Goal: Task Accomplishment & Management: Use online tool/utility

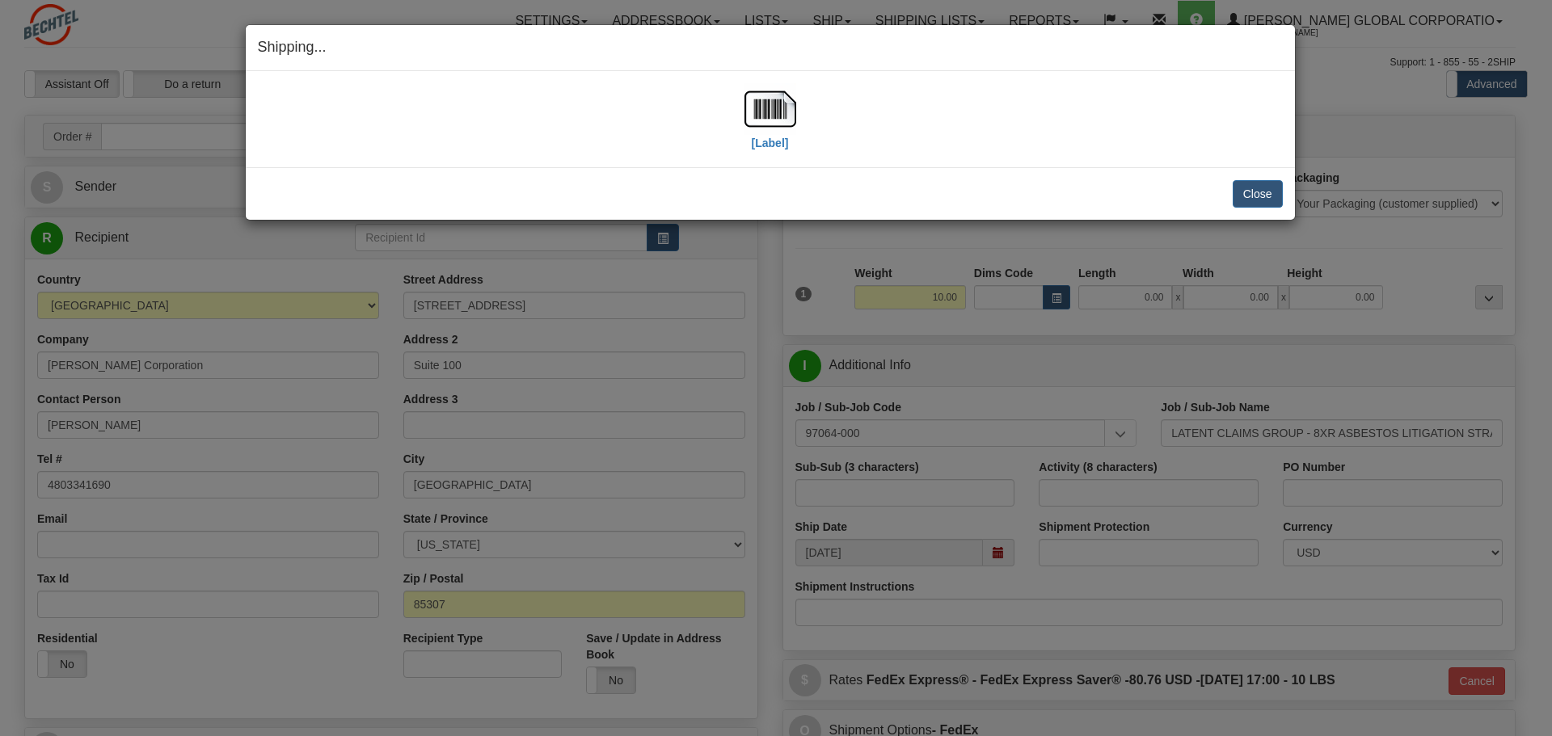
select select "AZ"
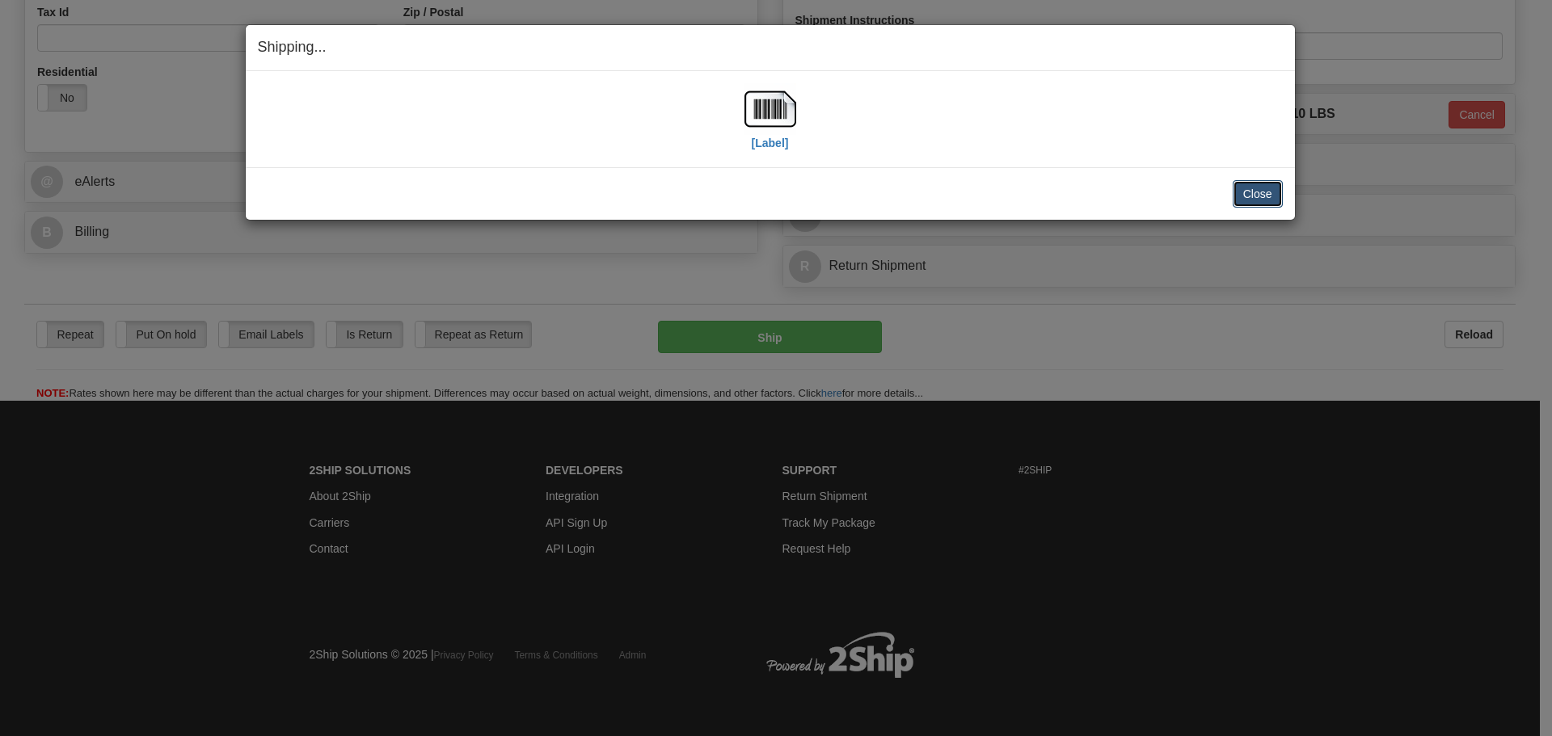
click at [1244, 194] on button "Close" at bounding box center [1257, 193] width 50 height 27
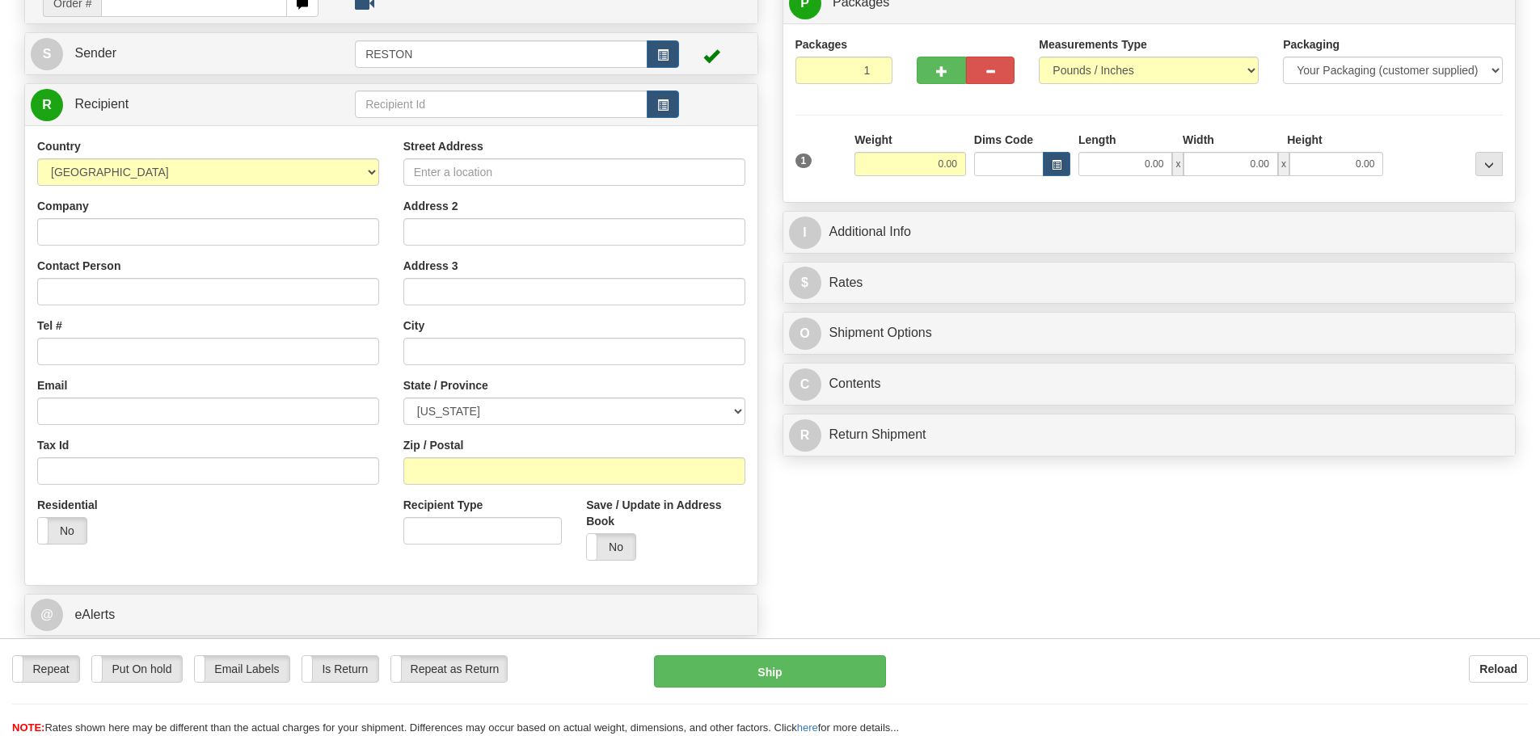
scroll to position [162, 0]
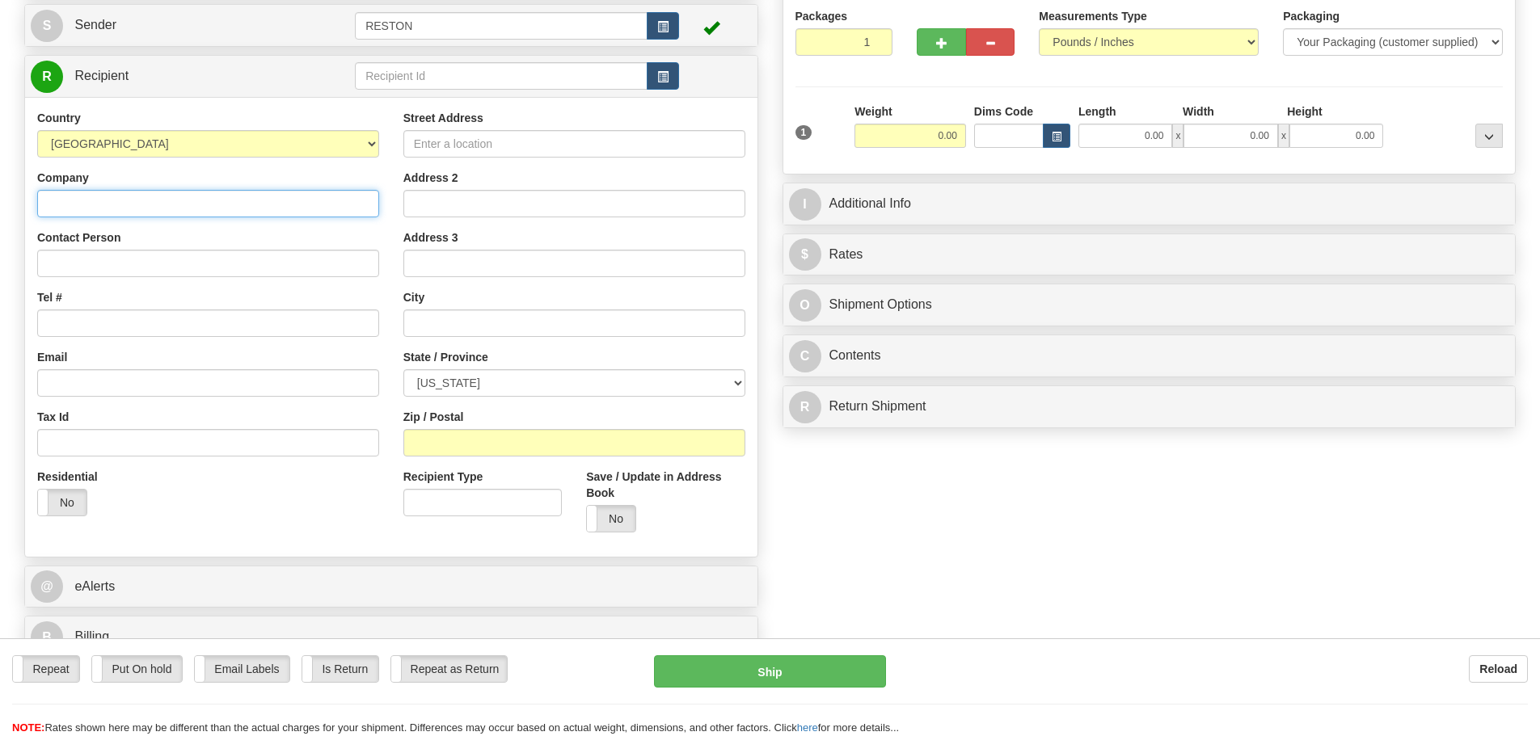
click at [173, 197] on input "Company" at bounding box center [208, 203] width 342 height 27
click at [78, 202] on input "Company" at bounding box center [208, 203] width 342 height 27
paste input "[PERSON_NAME] Corporation"
type input "[PERSON_NAME] Corporation"
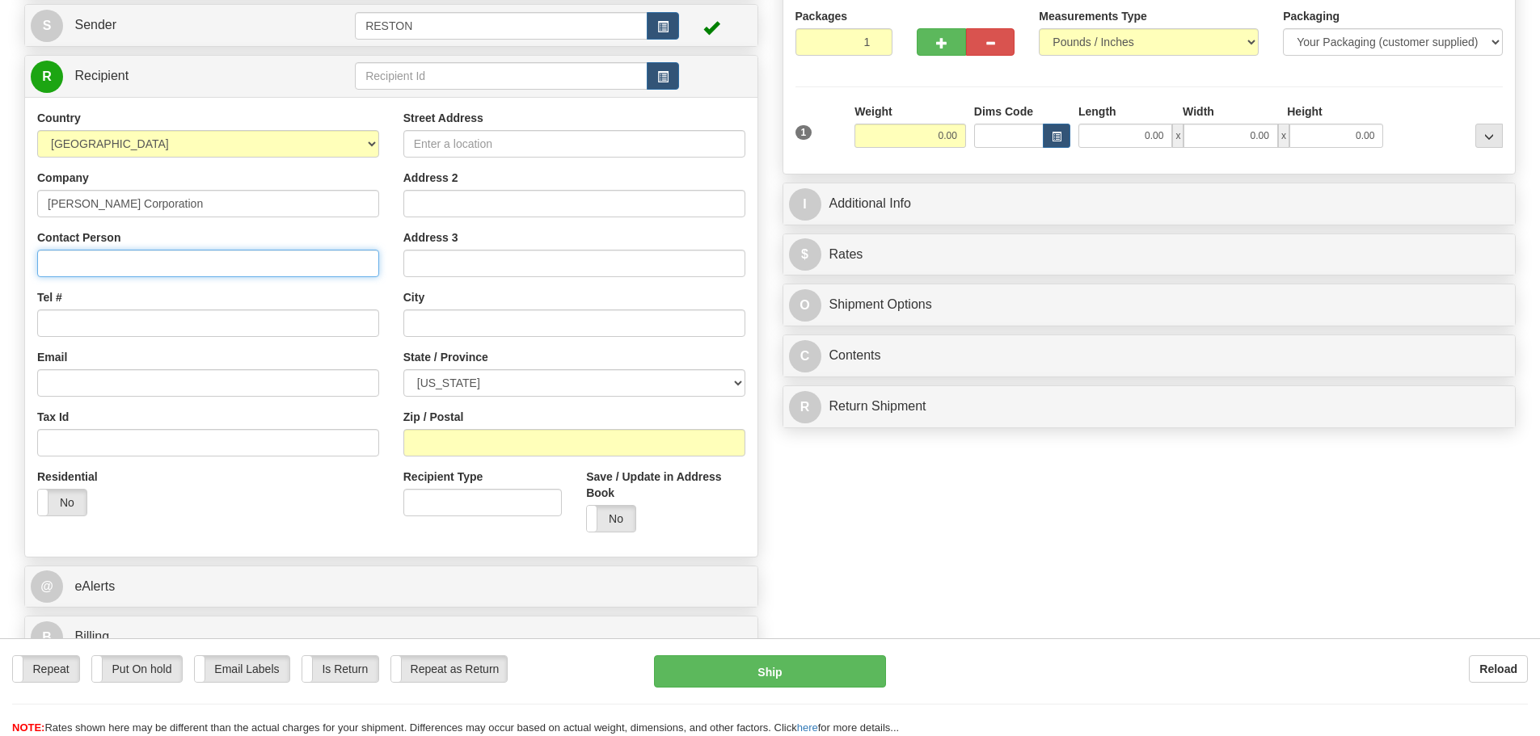
click at [79, 250] on input "Contact Person" at bounding box center [208, 263] width 342 height 27
type input "Darlene Stogner"
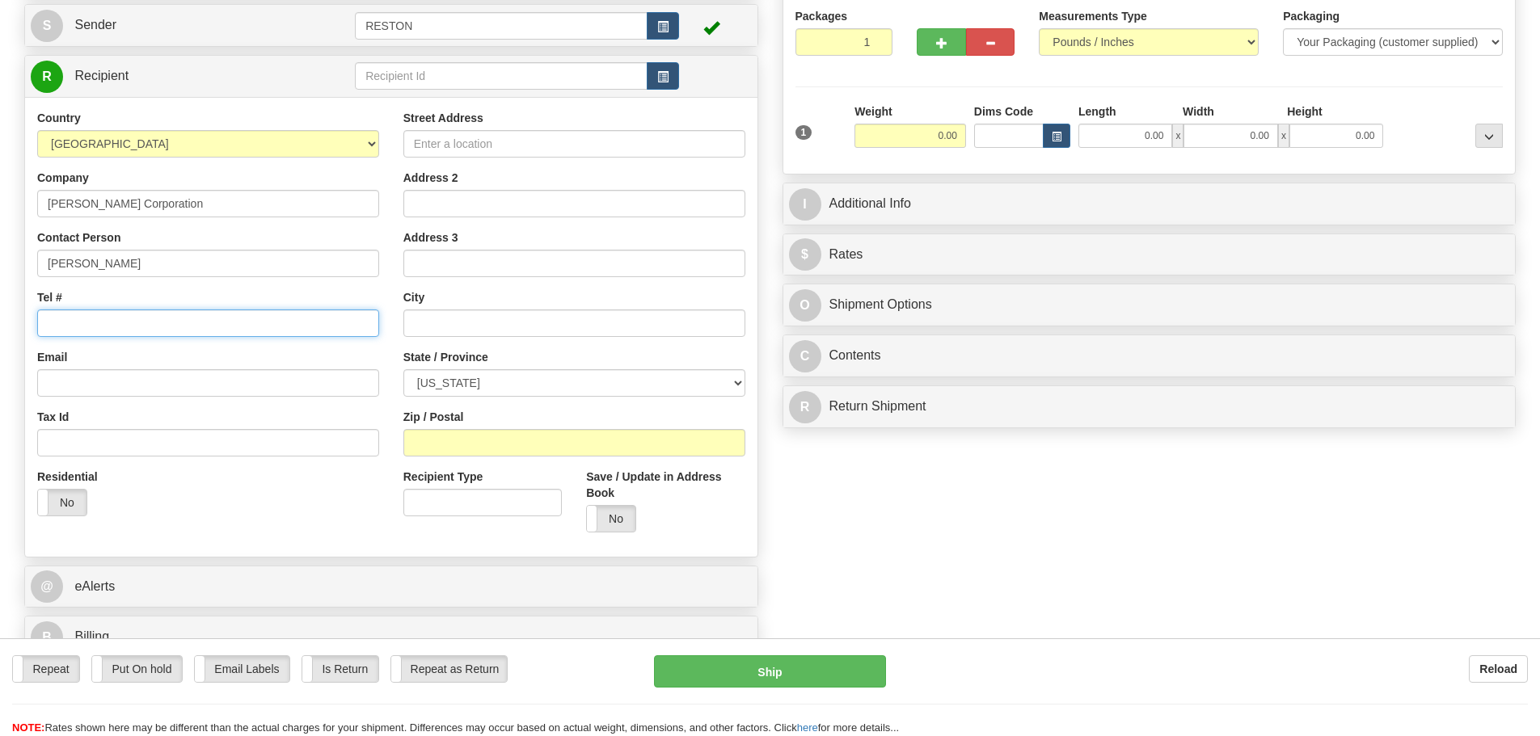
click at [104, 327] on input "Tel #" at bounding box center [208, 323] width 342 height 27
type input "4803341690"
click at [521, 143] on input "Street Address" at bounding box center [574, 143] width 342 height 27
type input "5323 N. 99th Avenue"
click at [487, 209] on input "Address 2" at bounding box center [574, 203] width 342 height 27
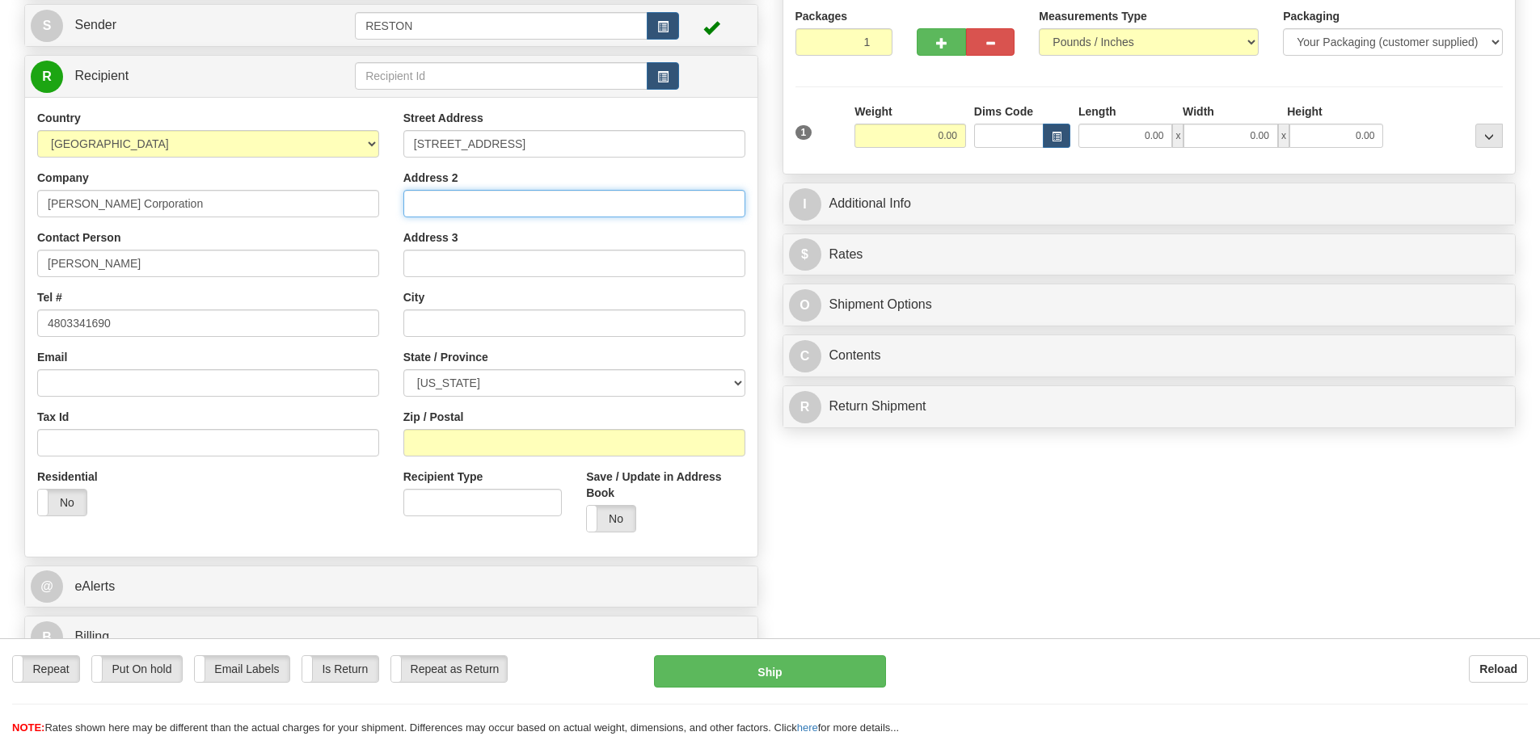
type input "Suite 100"
click at [444, 329] on input "text" at bounding box center [574, 323] width 342 height 27
type input "Glendal"
click at [743, 385] on select "ALABAMA ALASKA ARIZONA ARKANSAS Armed Forces America Armed Forces Europe Armed …" at bounding box center [574, 382] width 342 height 27
select select "AZ"
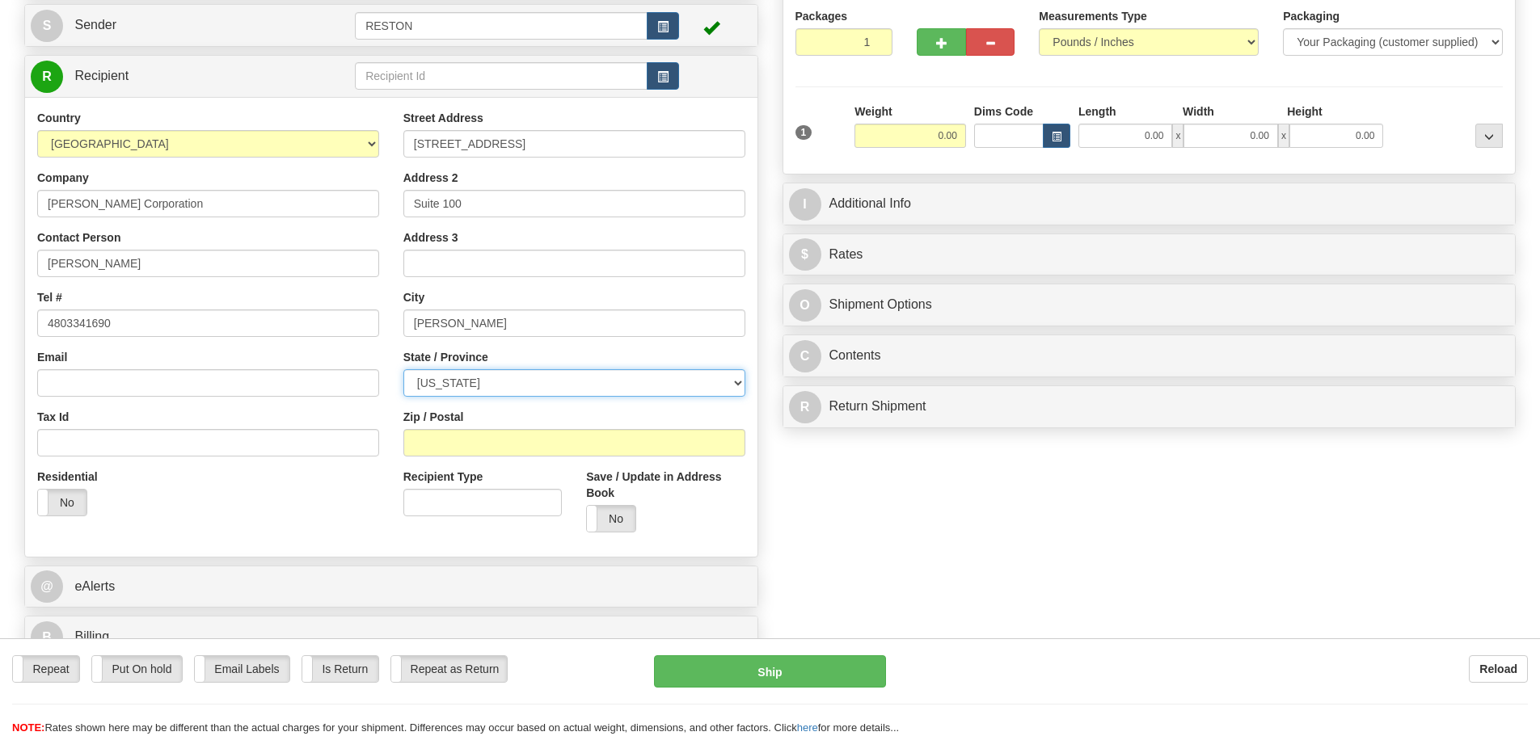
click at [403, 369] on select "ALABAMA ALASKA ARIZONA ARKANSAS Armed Forces America Armed Forces Europe Armed …" at bounding box center [574, 382] width 342 height 27
click at [458, 322] on input "Glendal" at bounding box center [574, 323] width 342 height 27
type input "Glendale"
click at [499, 352] on div "State / Province ALABAMA ALASKA ARIZONA ARKANSAS Armed Forces America Armed For…" at bounding box center [574, 373] width 342 height 48
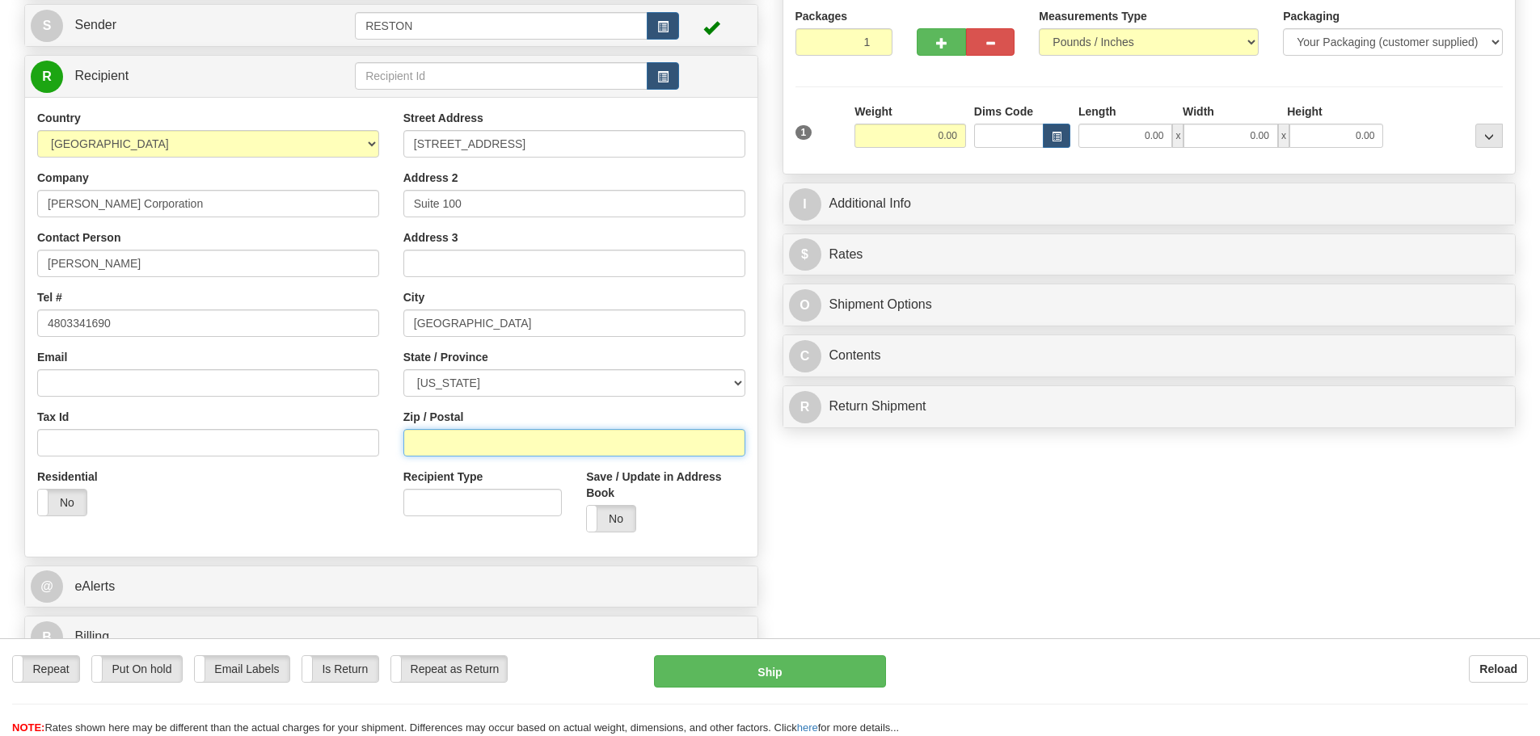
click at [486, 442] on input "Zip / Postal" at bounding box center [574, 442] width 342 height 27
type input "85305"
click at [537, 537] on div "Recipient Type Save / Update in Address Book Yes No" at bounding box center [574, 507] width 366 height 76
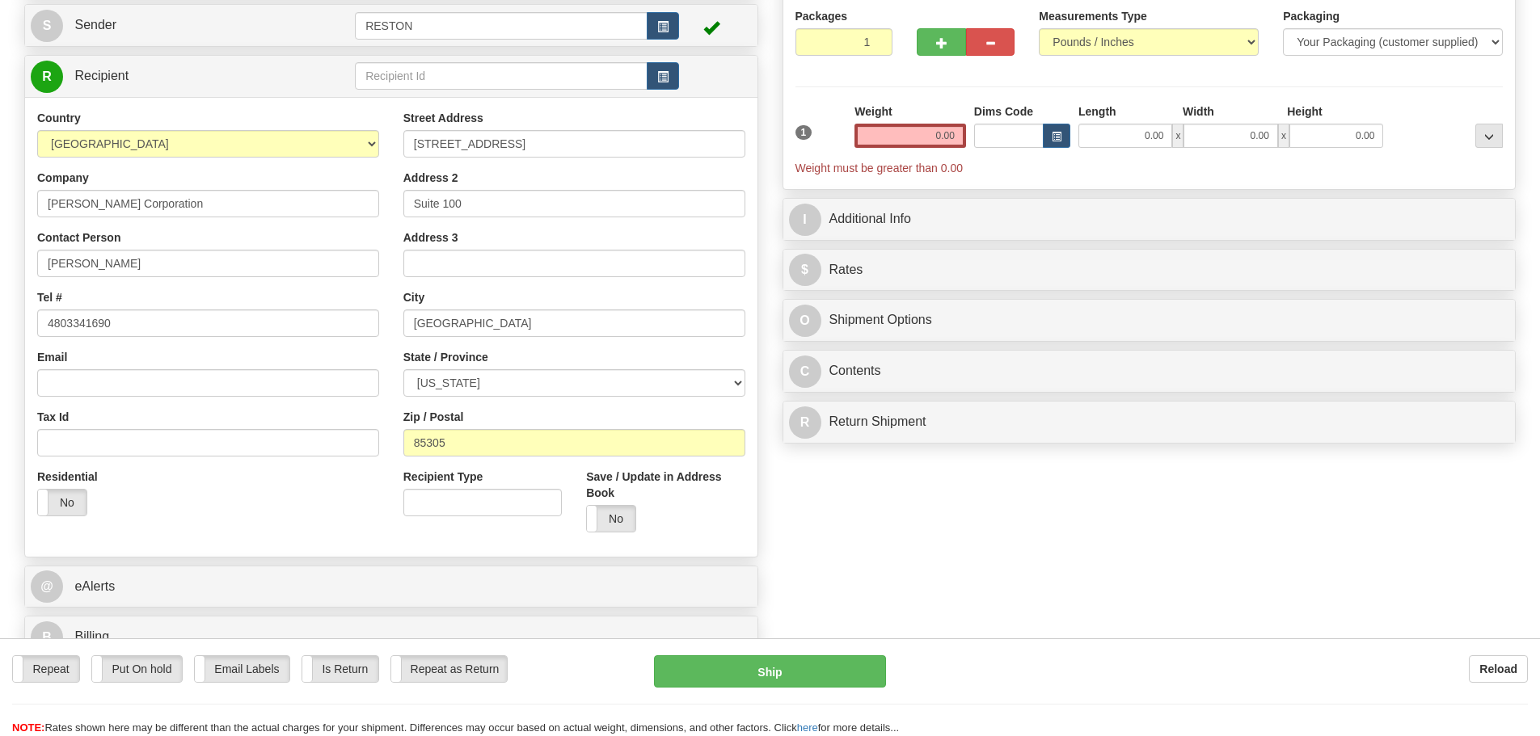
click at [262, 489] on div "Residential Yes No" at bounding box center [208, 499] width 366 height 60
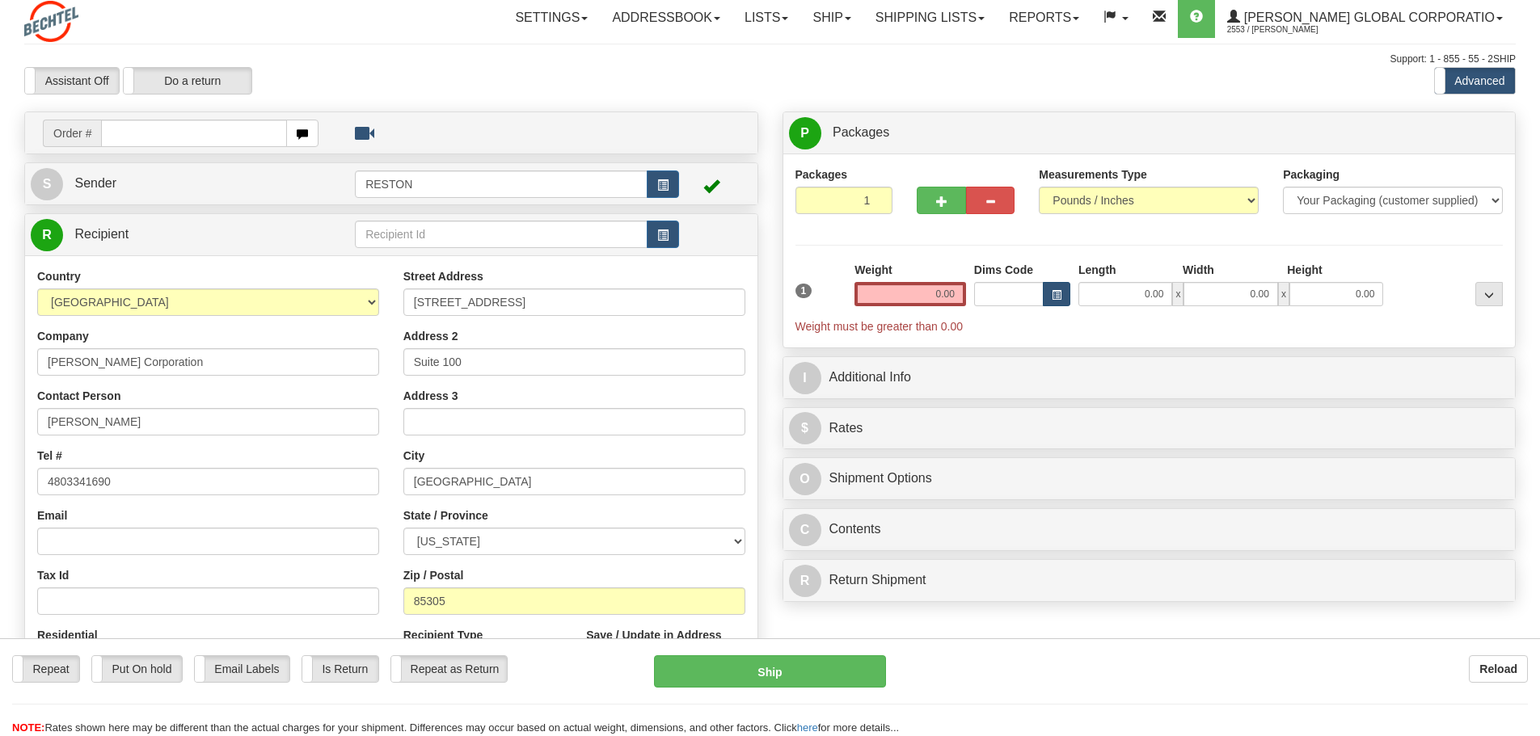
scroll to position [0, 0]
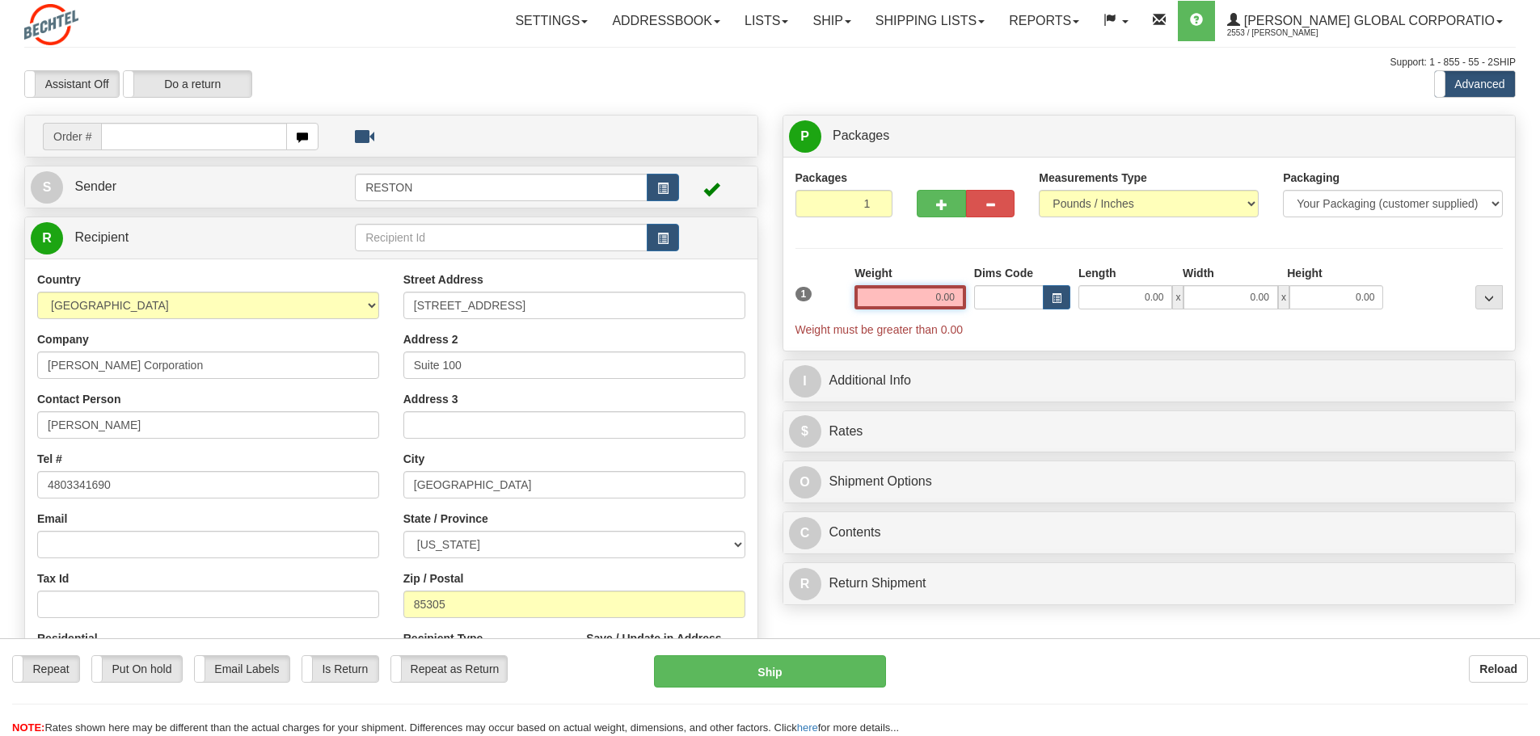
click at [929, 296] on input "0.00" at bounding box center [910, 297] width 112 height 24
type input "0"
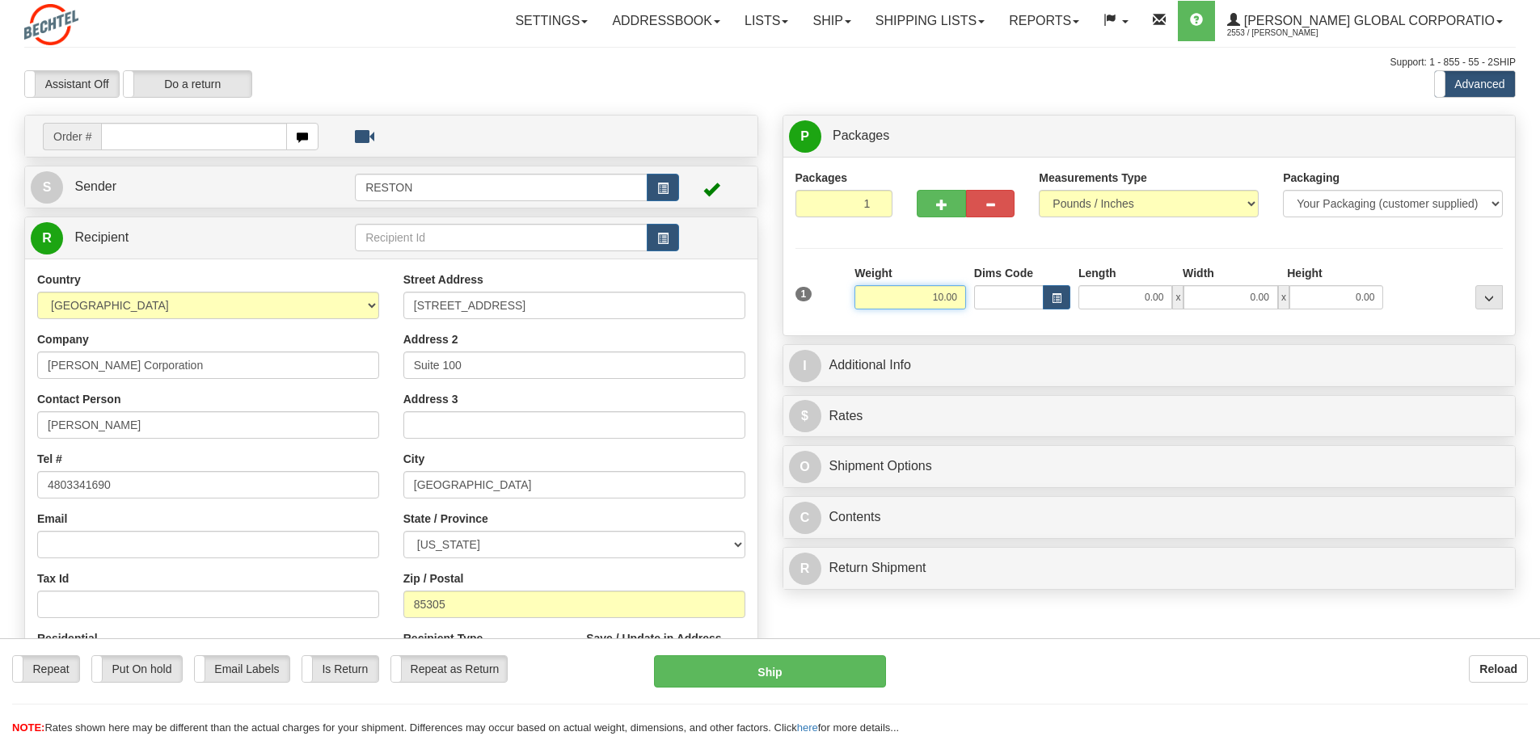
type input "10.00"
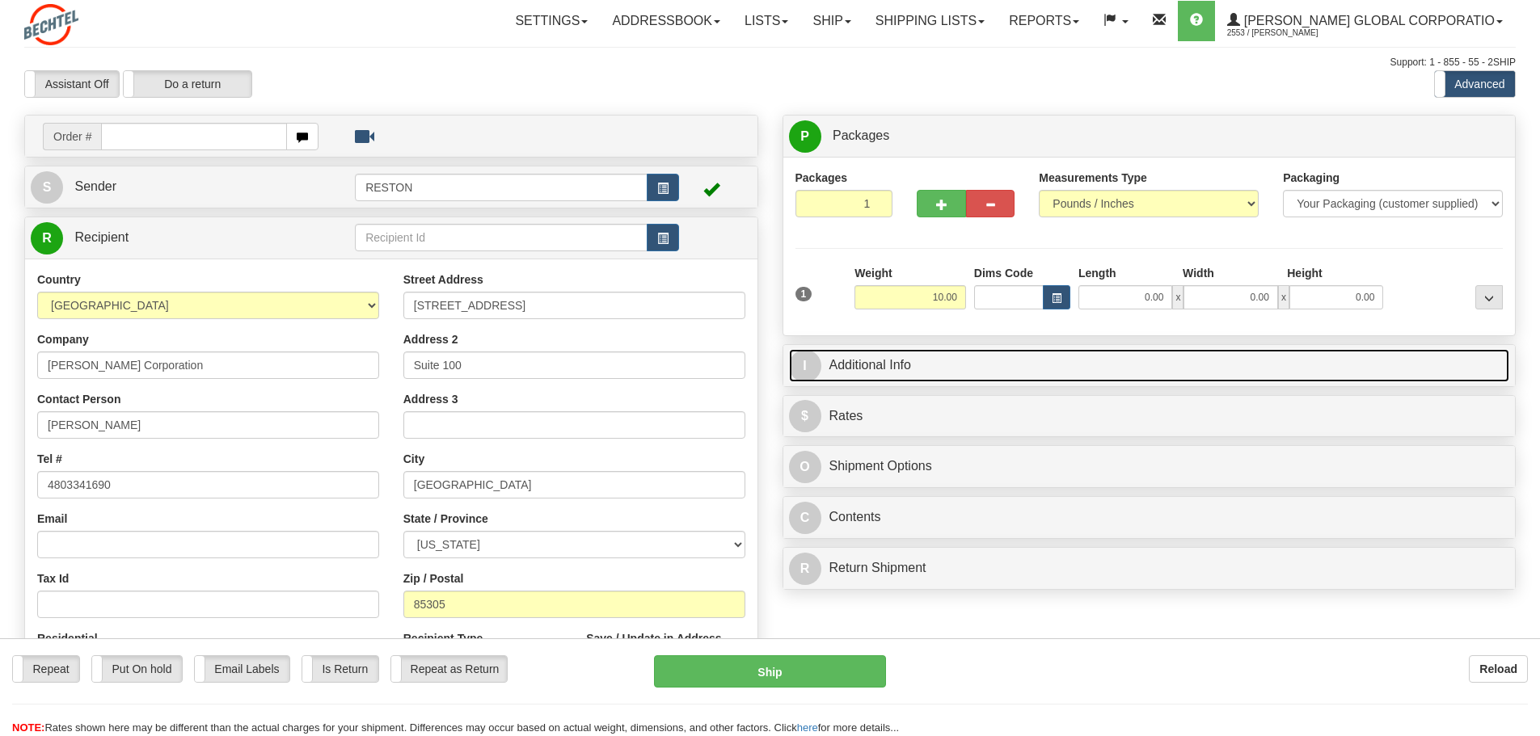
click at [894, 357] on link "I Additional Info" at bounding box center [1149, 365] width 721 height 33
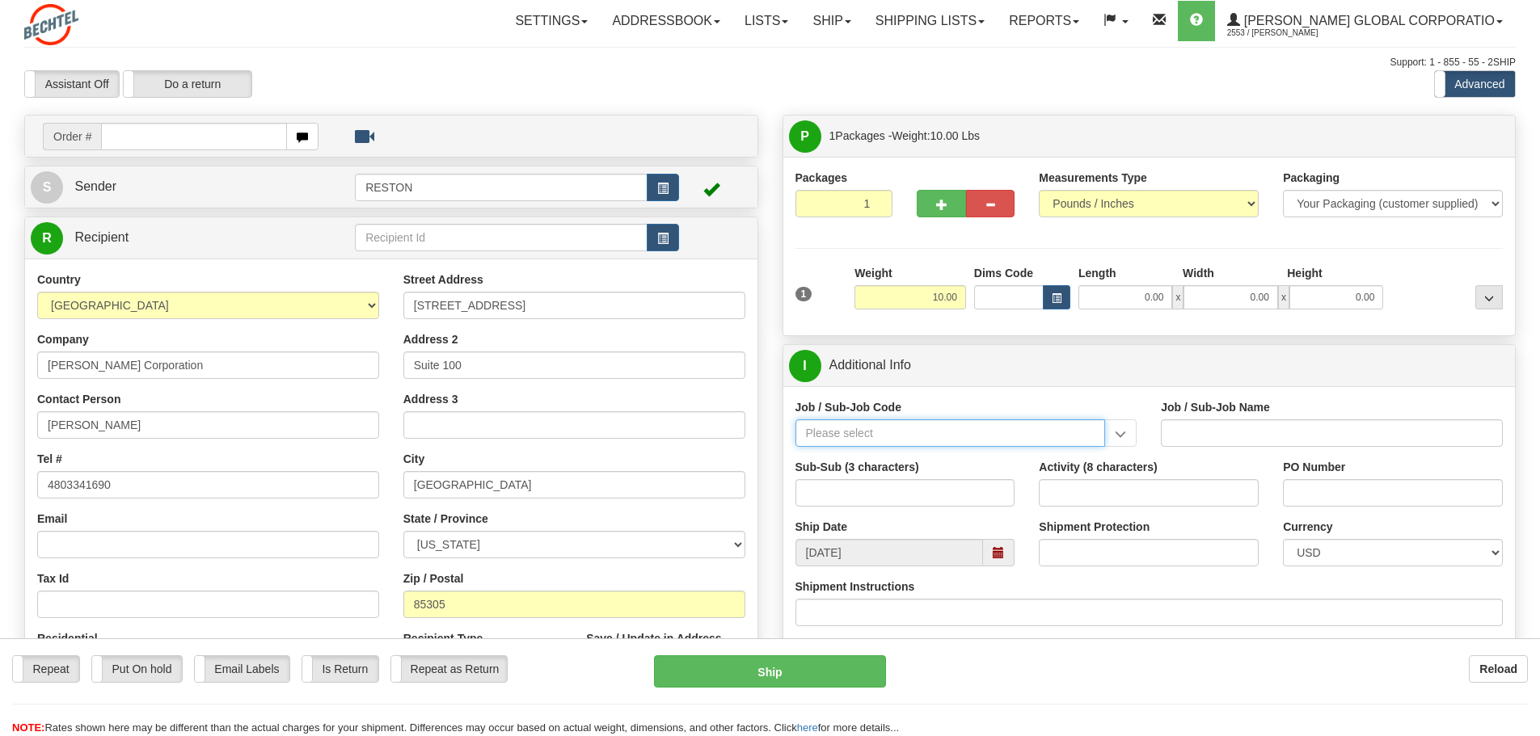
click at [884, 432] on input "Job / Sub-Job Code" at bounding box center [950, 432] width 310 height 27
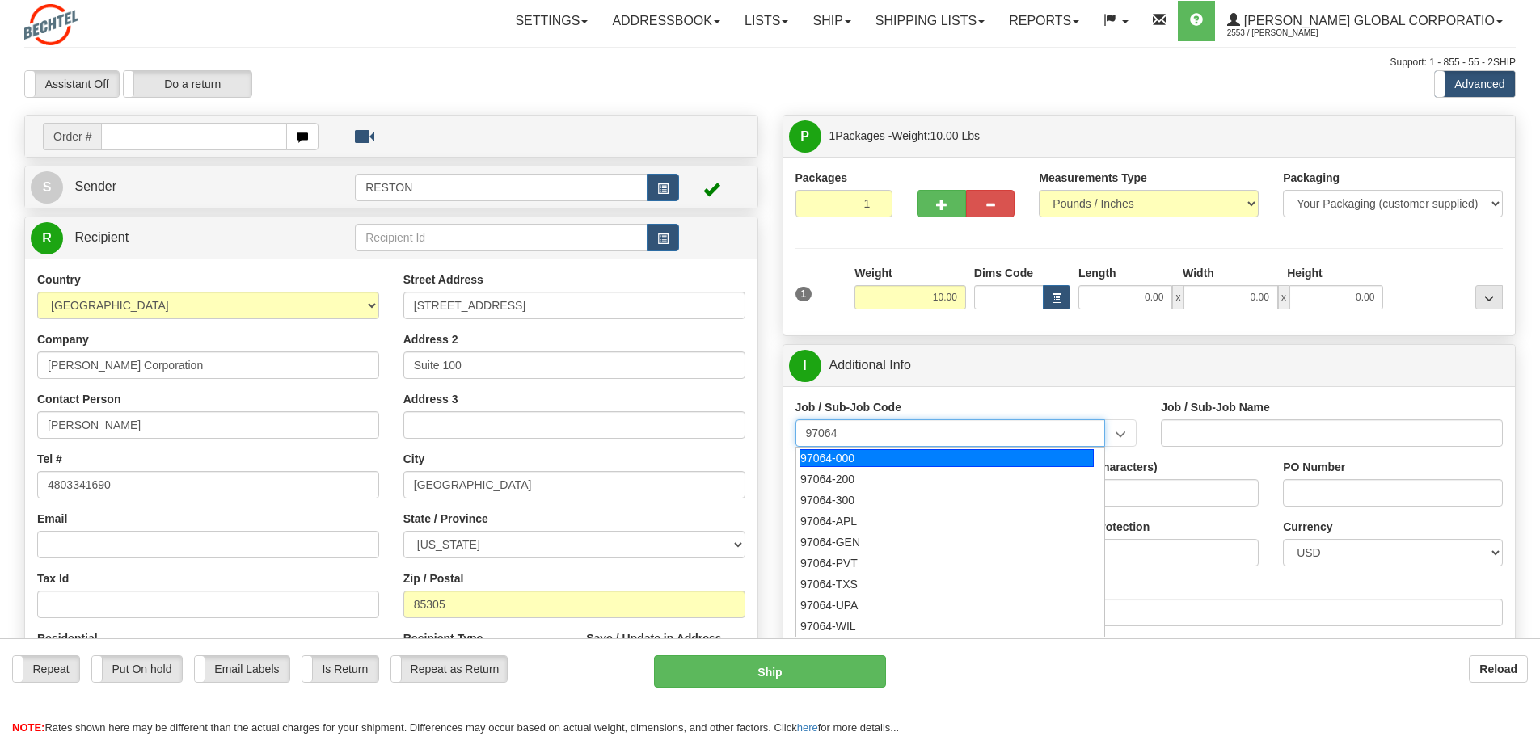
click at [888, 451] on div "97064-000" at bounding box center [946, 458] width 294 height 18
type input "97064-000"
type input "LATENT CLAIMS GROUP - 8XR ASBESTOS LITIGATION STRA"
type input "97064-000"
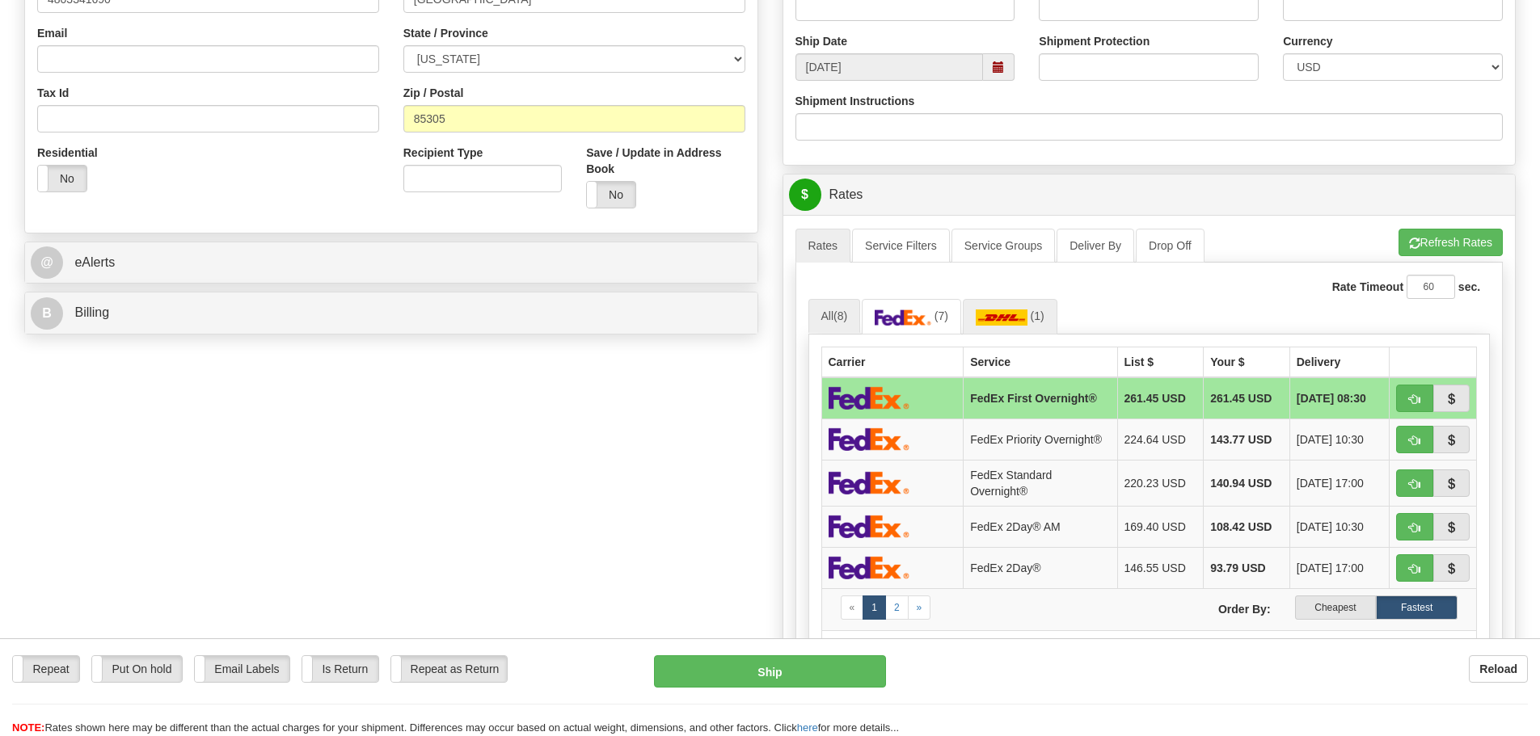
scroll to position [566, 0]
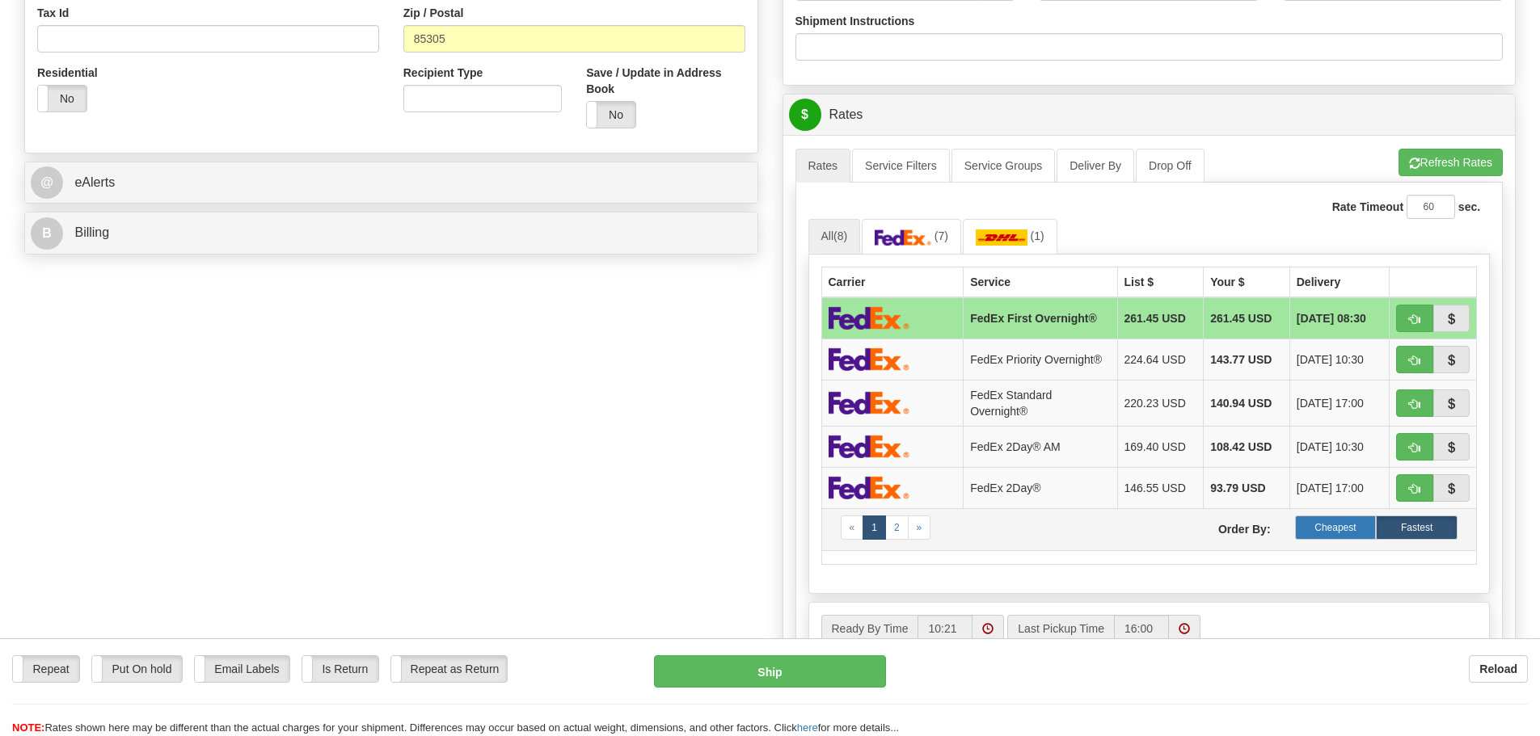
click at [1338, 533] on label "Cheapest" at bounding box center [1336, 528] width 82 height 24
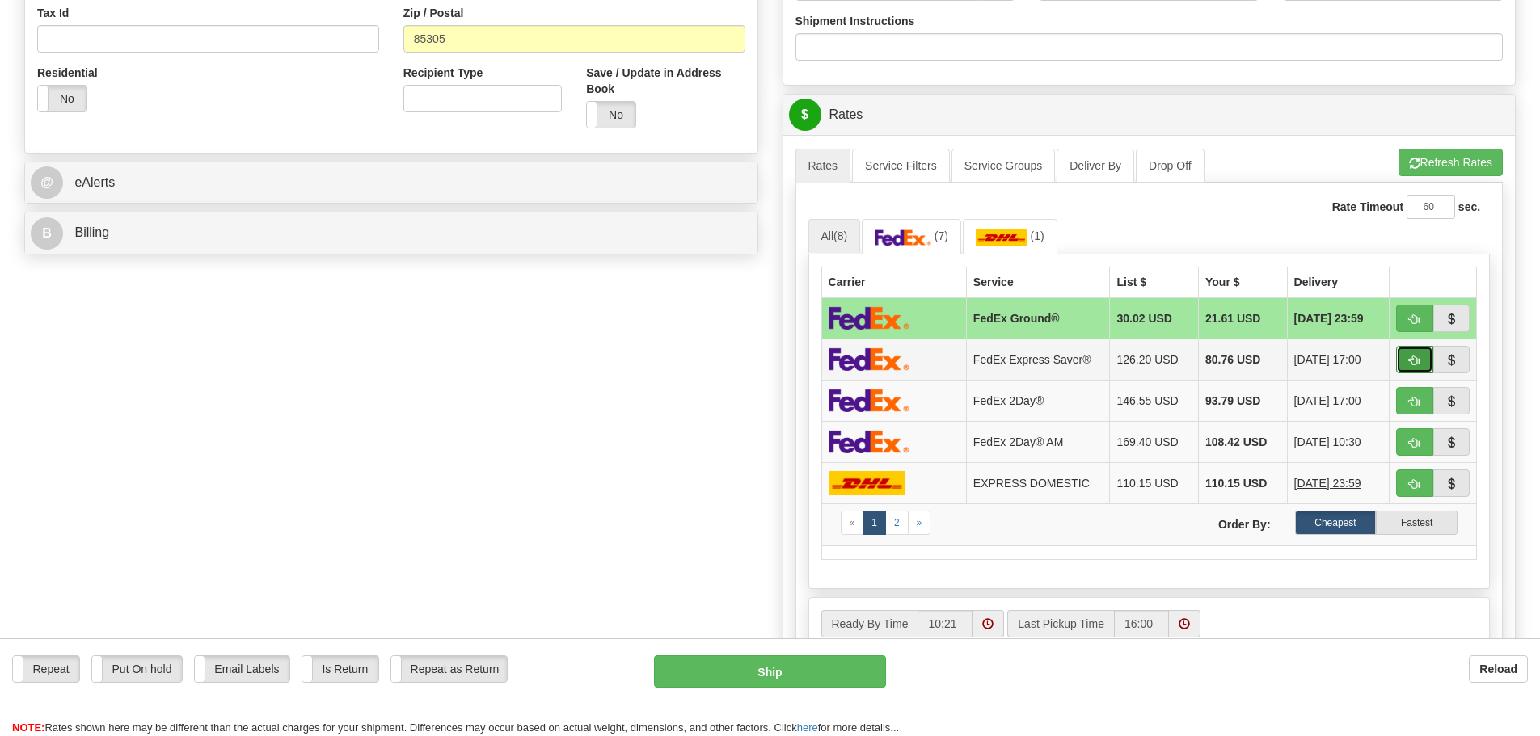
click at [1413, 364] on span "button" at bounding box center [1414, 361] width 11 height 11
type input "20"
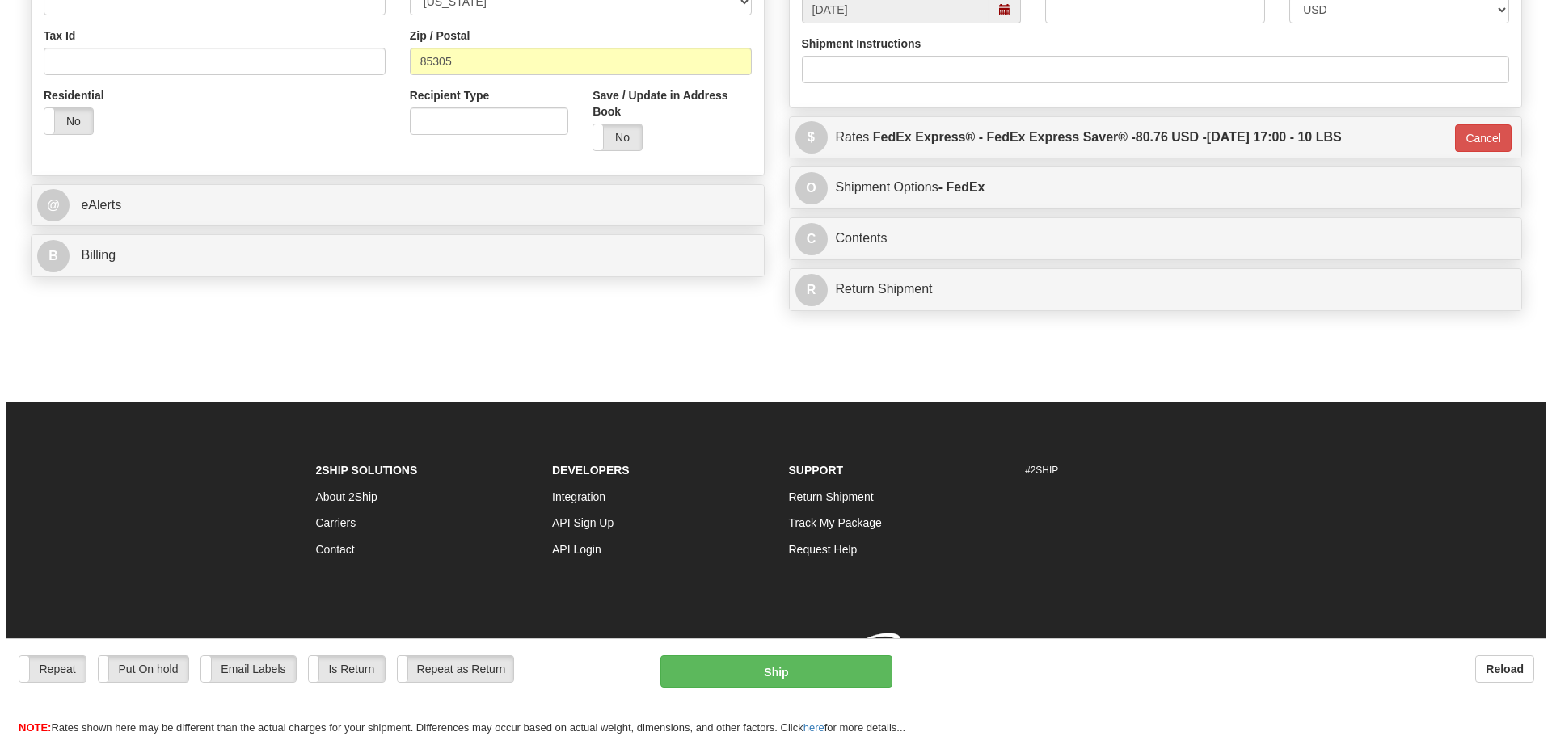
scroll to position [563, 0]
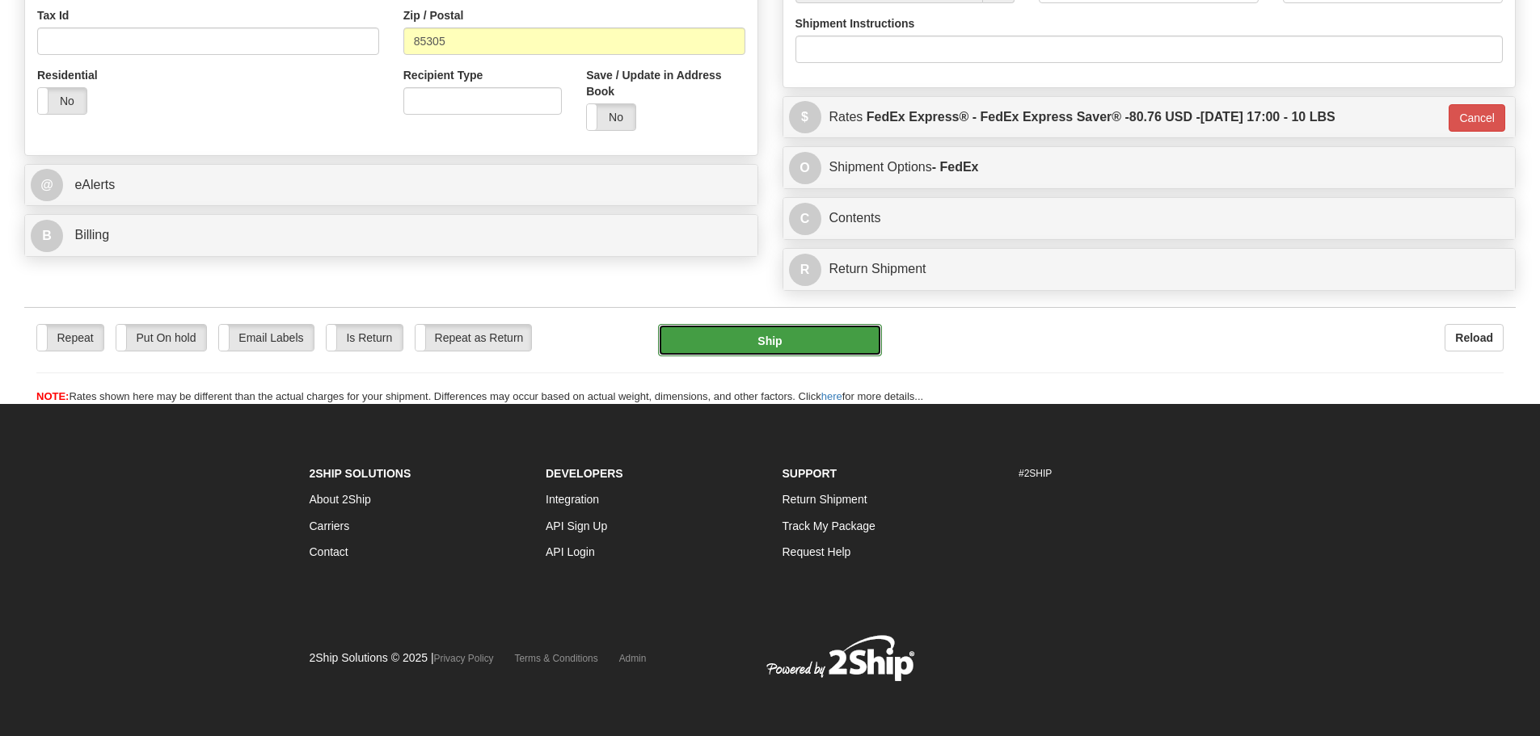
click at [790, 343] on button "Ship" at bounding box center [770, 340] width 224 height 32
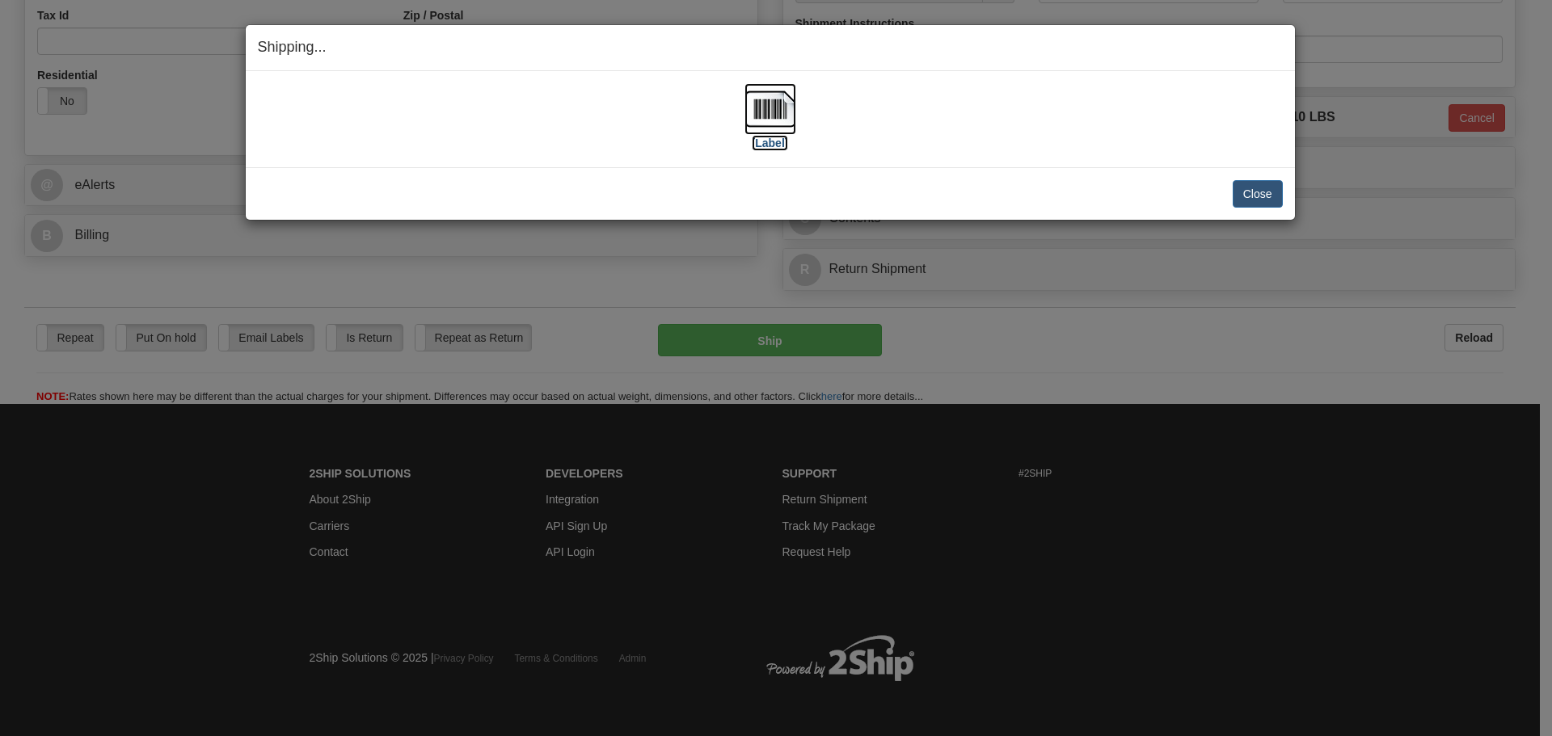
click at [777, 103] on img at bounding box center [770, 109] width 52 height 52
click at [1258, 192] on button "Close" at bounding box center [1257, 193] width 50 height 27
